Goal: Task Accomplishment & Management: Use online tool/utility

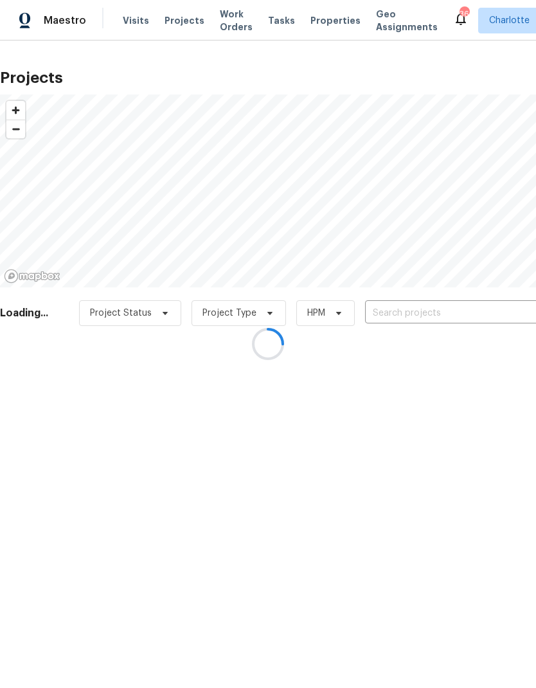
click at [504, 307] on div at bounding box center [268, 344] width 536 height 688
click at [479, 312] on div at bounding box center [268, 344] width 536 height 688
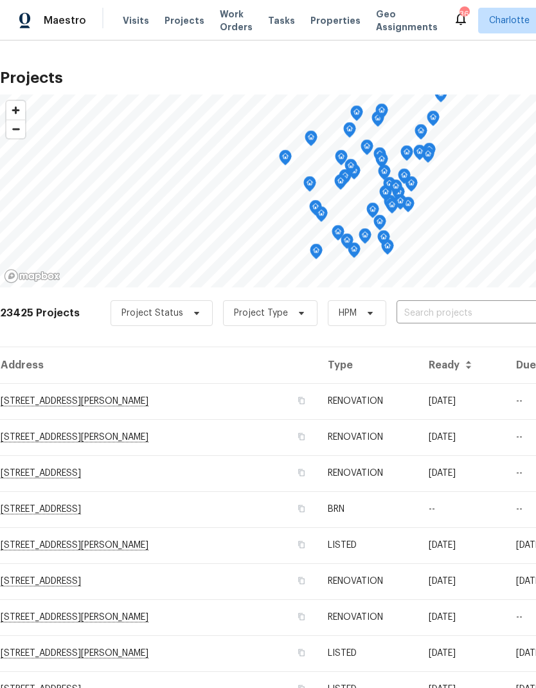
click at [459, 313] on input "text" at bounding box center [470, 314] width 147 height 20
type input "5117 pa"
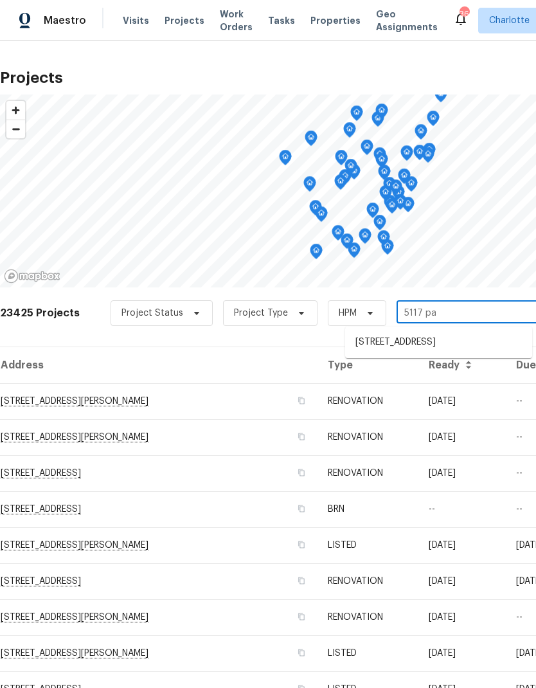
click at [473, 338] on li "[STREET_ADDRESS]" at bounding box center [438, 342] width 187 height 21
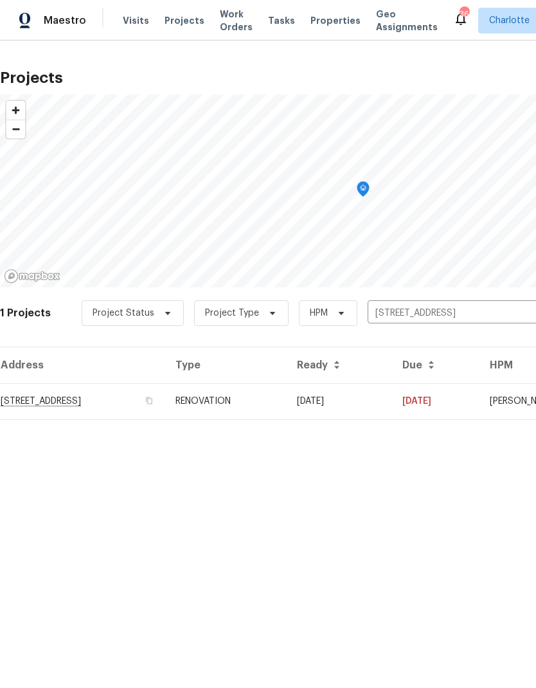
click at [392, 403] on td "[DATE]" at bounding box center [339, 401] width 105 height 36
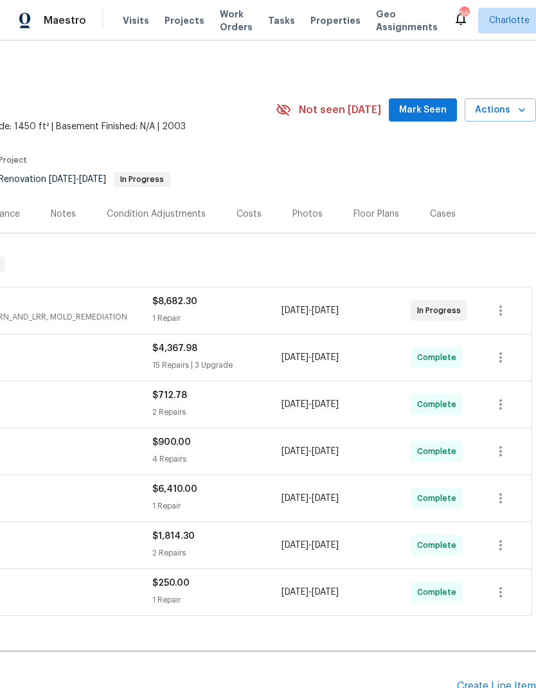
scroll to position [0, 190]
click at [446, 111] on span "Mark Seen" at bounding box center [423, 110] width 48 height 16
click at [516, 113] on icon "button" at bounding box center [522, 110] width 13 height 13
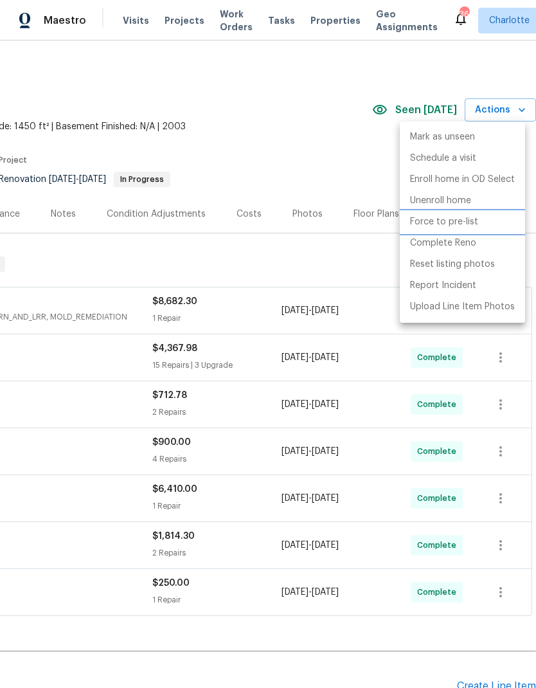
click at [457, 223] on p "Force to pre-list" at bounding box center [444, 222] width 68 height 14
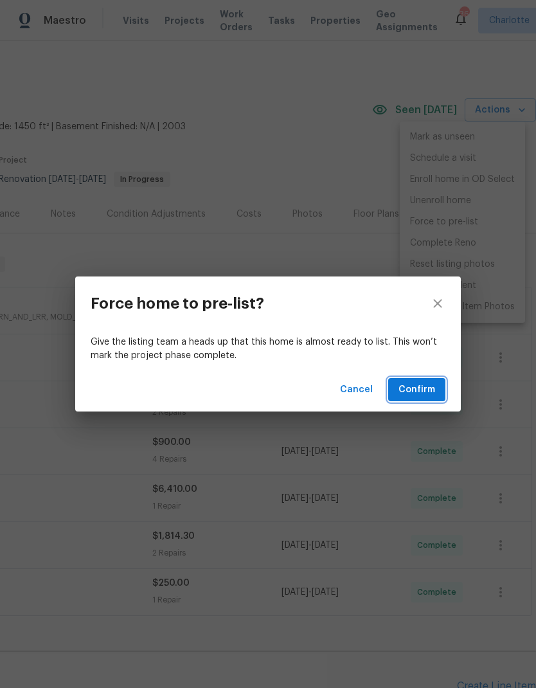
click at [427, 393] on span "Confirm" at bounding box center [417, 390] width 37 height 16
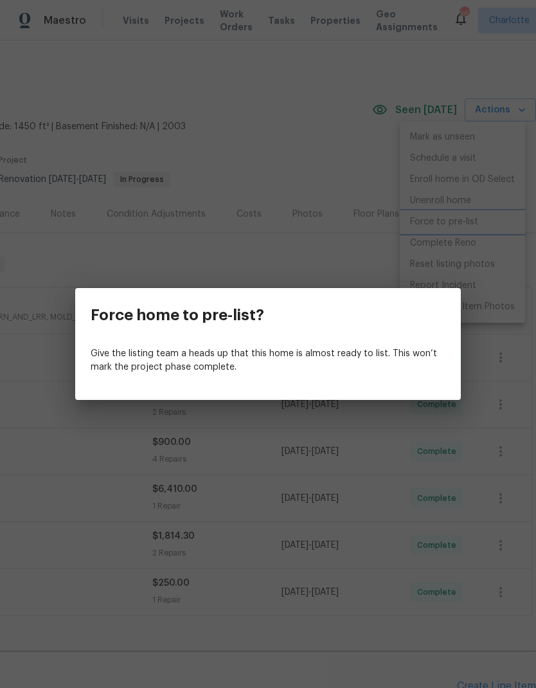
click at [282, 158] on div "Force home to pre-list? Give the listing team a heads up that this home is almo…" at bounding box center [268, 344] width 536 height 688
